Goal: Navigation & Orientation: Find specific page/section

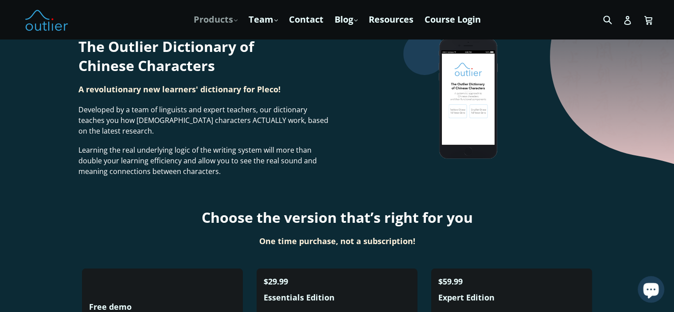
click at [234, 16] on link "Products .cls-1{fill:#231f20} expand" at bounding box center [215, 20] width 53 height 16
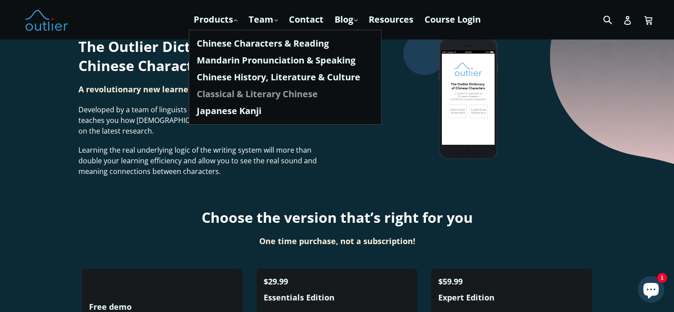
click at [285, 100] on link "Classical & Literary Chinese" at bounding box center [285, 94] width 177 height 17
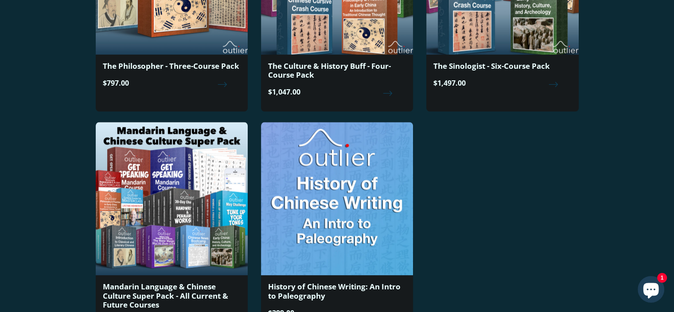
scroll to position [1152, 0]
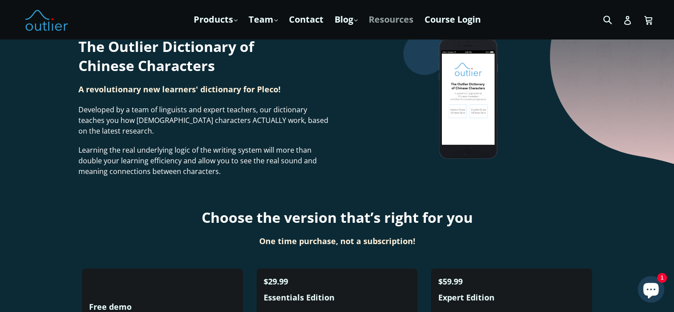
click at [381, 23] on link "Resources" at bounding box center [391, 20] width 54 height 16
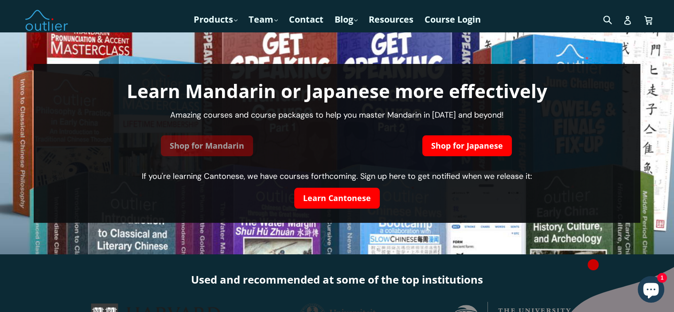
click at [195, 149] on link "Shop for Mandarin" at bounding box center [207, 145] width 92 height 21
